Goal: Task Accomplishment & Management: Use online tool/utility

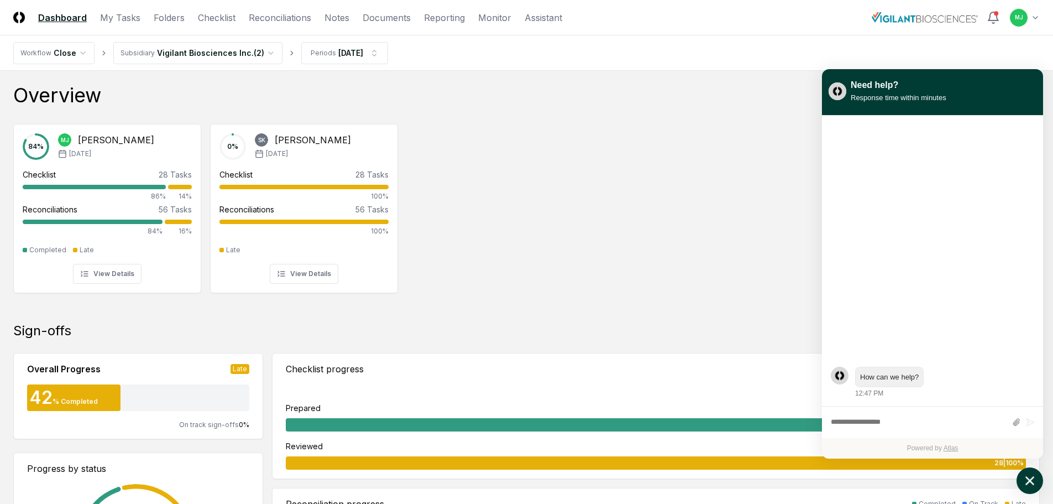
click at [1034, 472] on button "atlas-launcher" at bounding box center [1030, 480] width 27 height 27
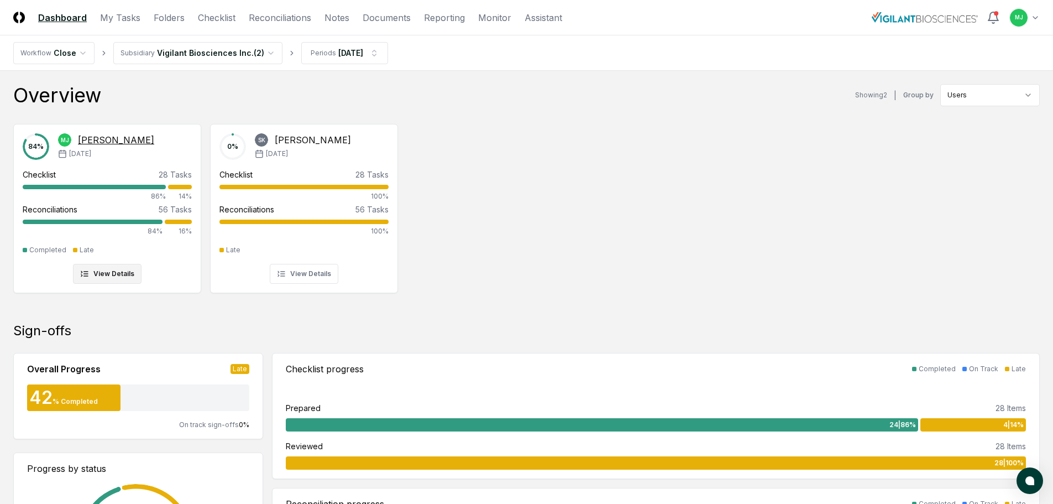
click at [60, 179] on div "Checklist 28 Tasks" at bounding box center [107, 175] width 169 height 12
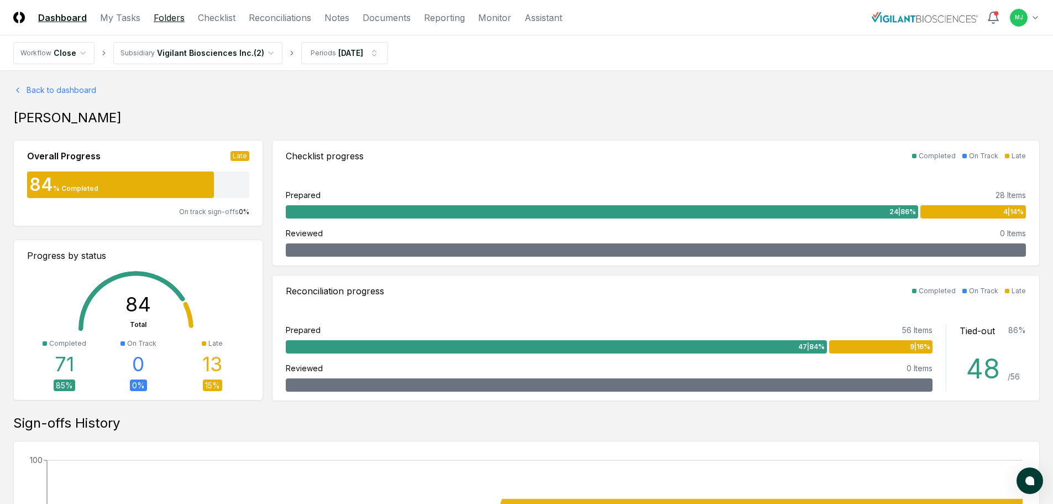
click at [165, 17] on link "Folders" at bounding box center [169, 17] width 31 height 13
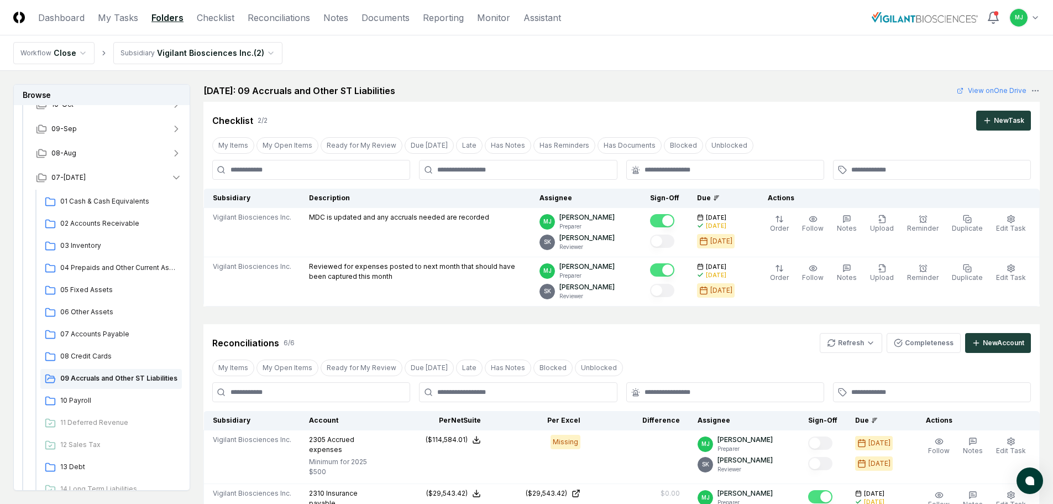
scroll to position [166, 0]
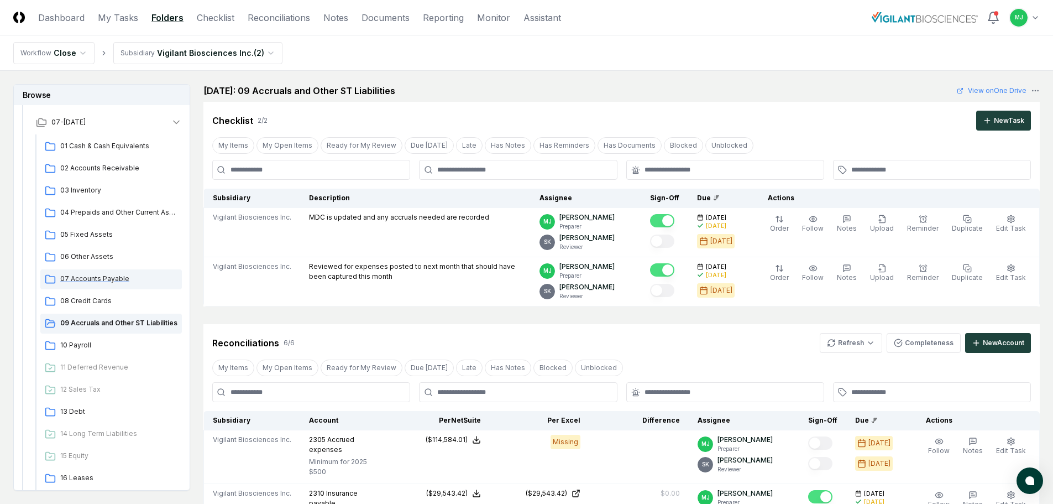
click at [96, 279] on span "07 Accounts Payable" at bounding box center [118, 279] width 117 height 10
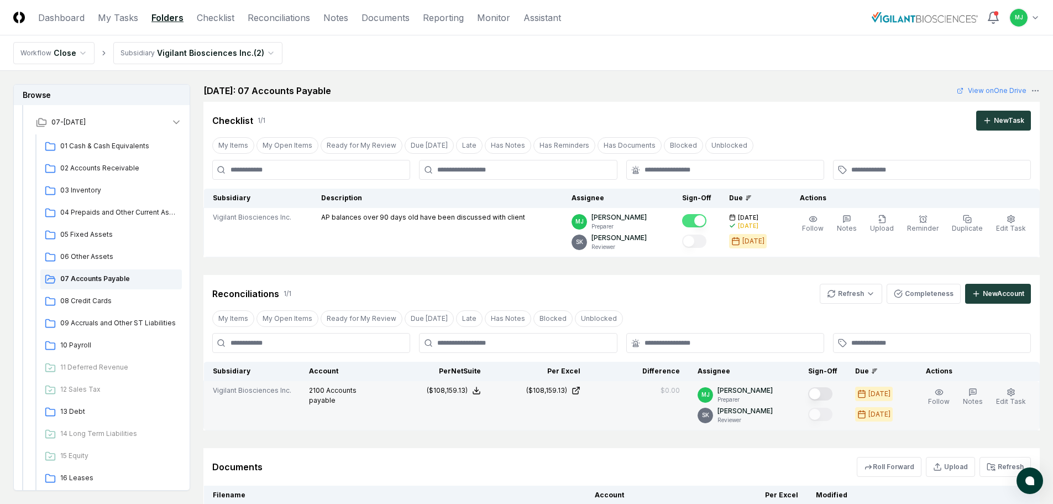
click at [832, 388] on button "Mark complete" at bounding box center [820, 393] width 24 height 13
click at [111, 300] on span "08 Credit Cards" at bounding box center [118, 301] width 117 height 10
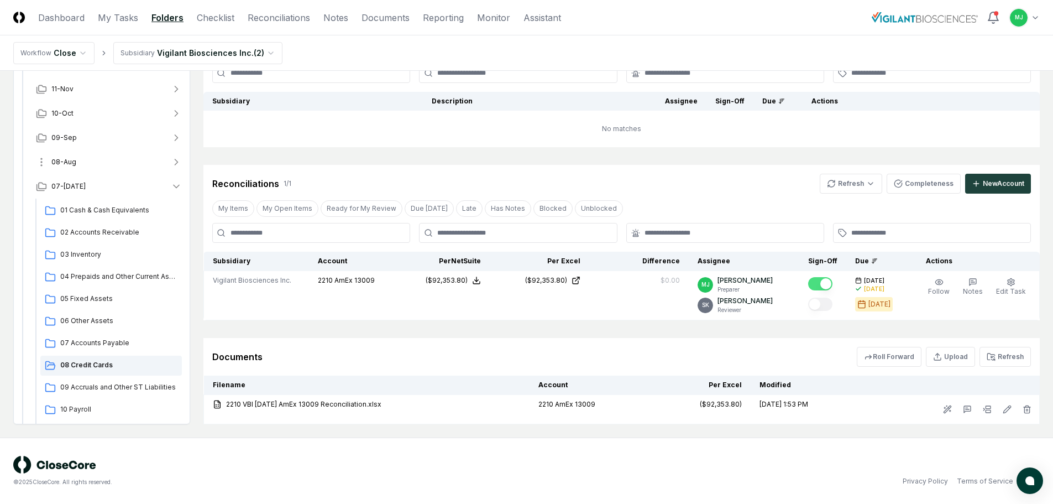
scroll to position [55, 0]
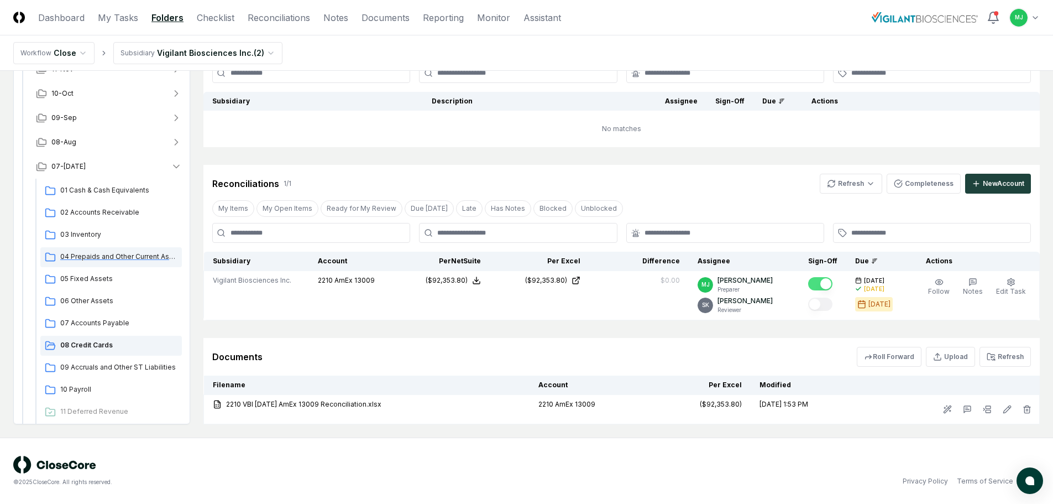
click at [92, 248] on div "04 Prepaids and Other Current Assets" at bounding box center [111, 257] width 142 height 20
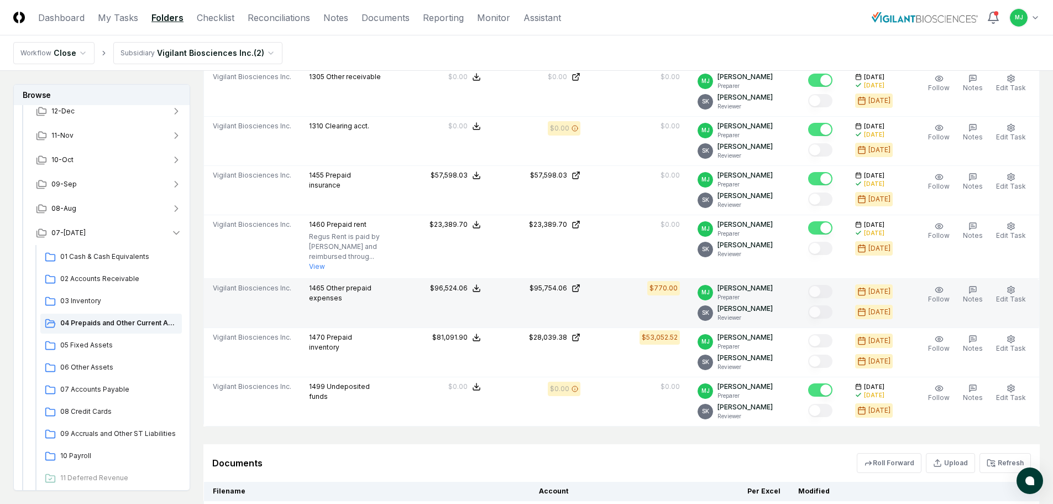
scroll to position [387, 0]
